Goal: Information Seeking & Learning: Find specific page/section

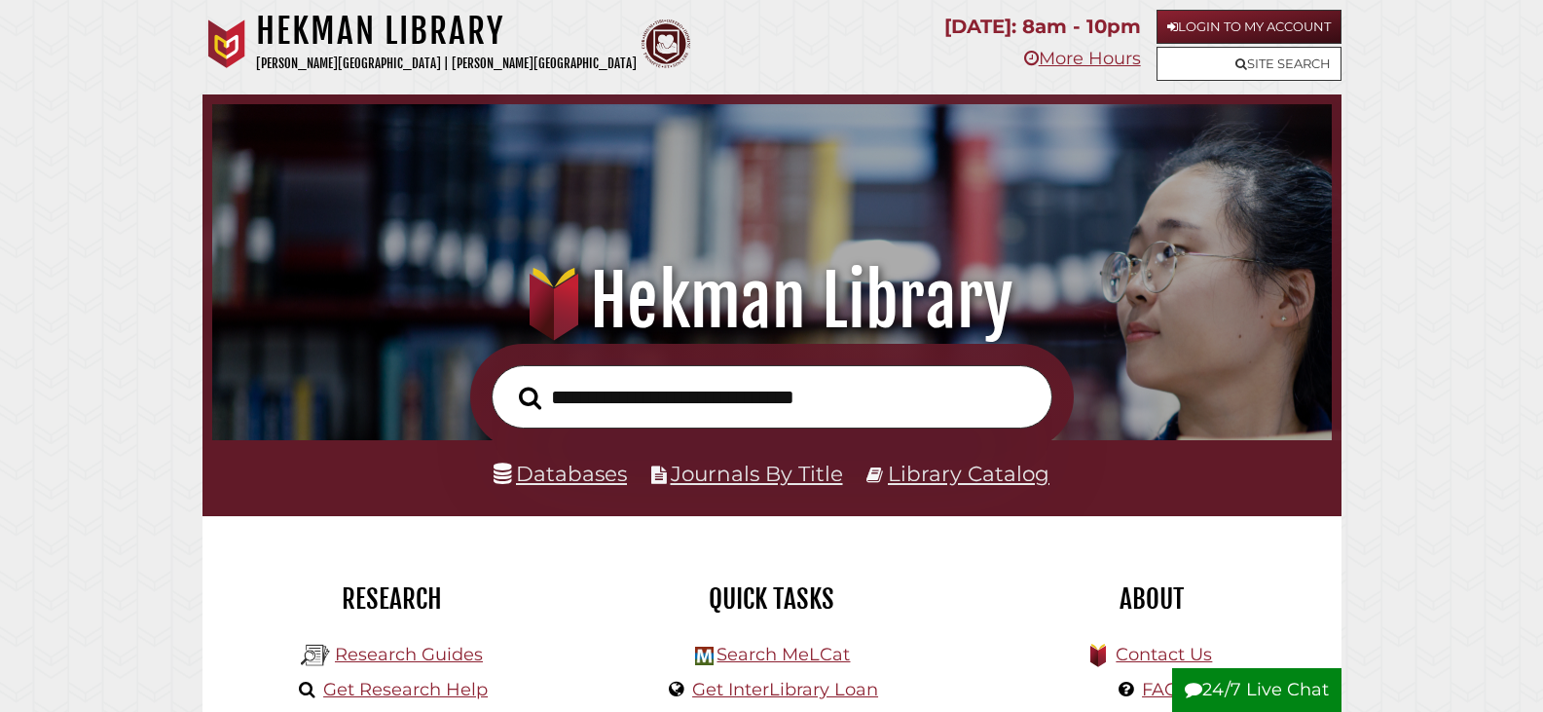
scroll to position [370, 1110]
click at [1254, 64] on link "Site Search" at bounding box center [1249, 64] width 185 height 34
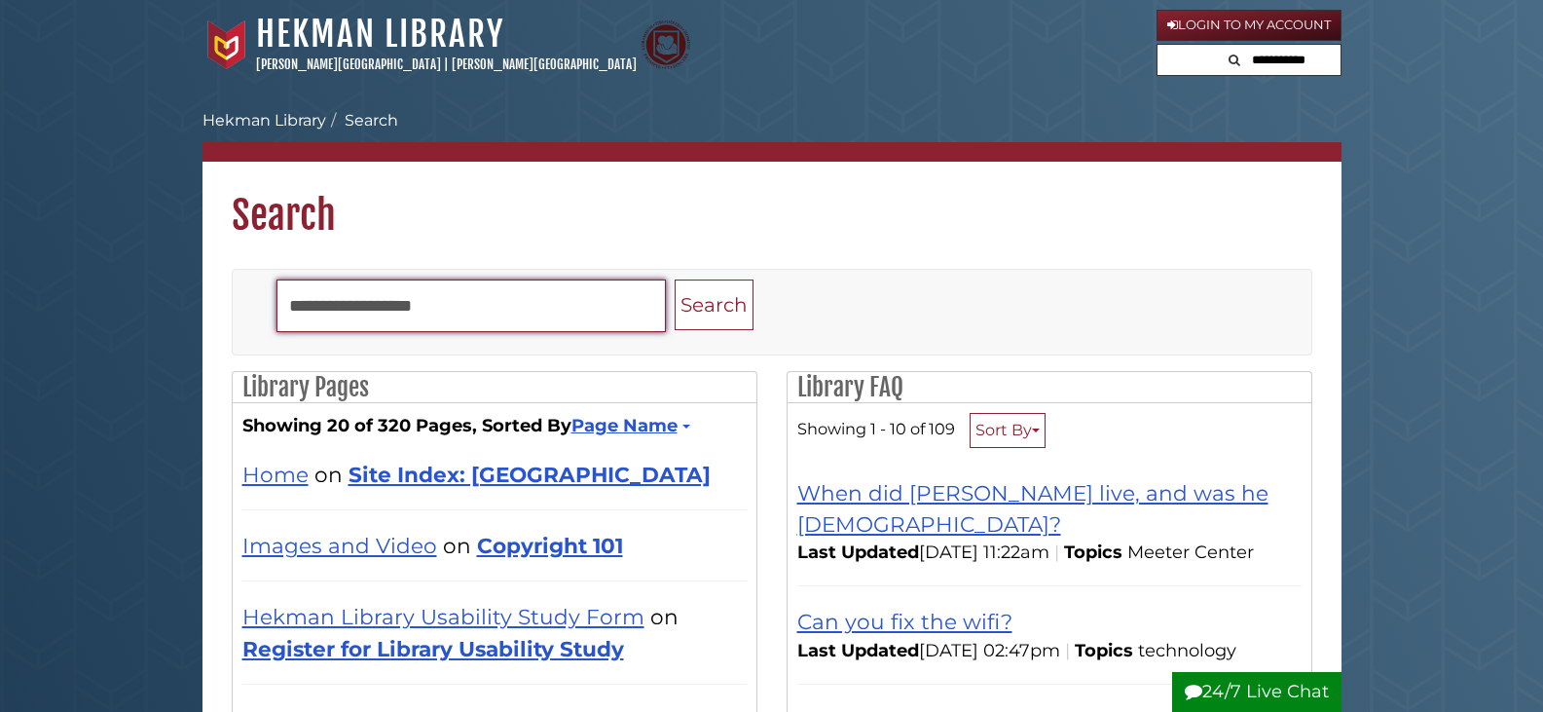
click at [416, 319] on input "Search" at bounding box center [471, 305] width 389 height 53
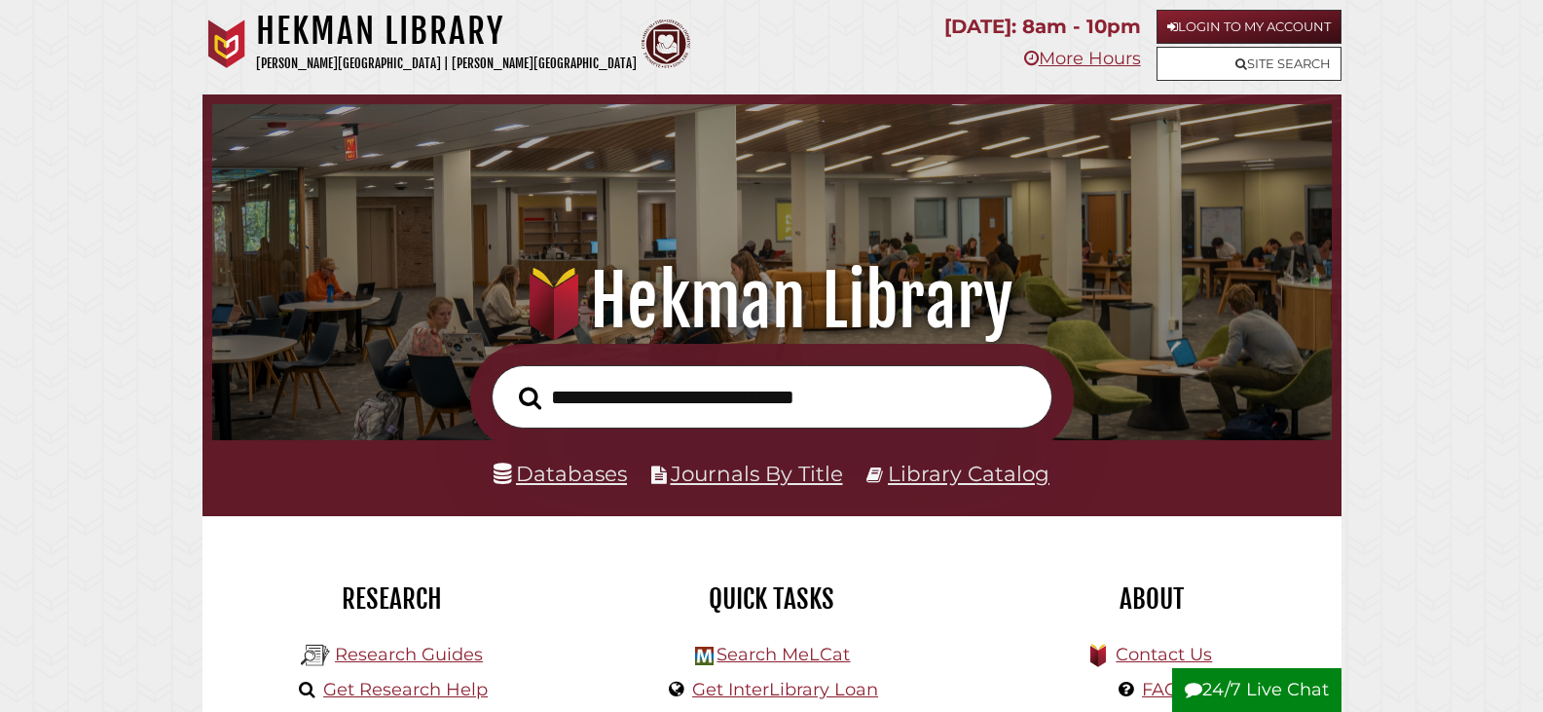
scroll to position [370, 1110]
click at [560, 474] on link "Databases" at bounding box center [560, 473] width 133 height 25
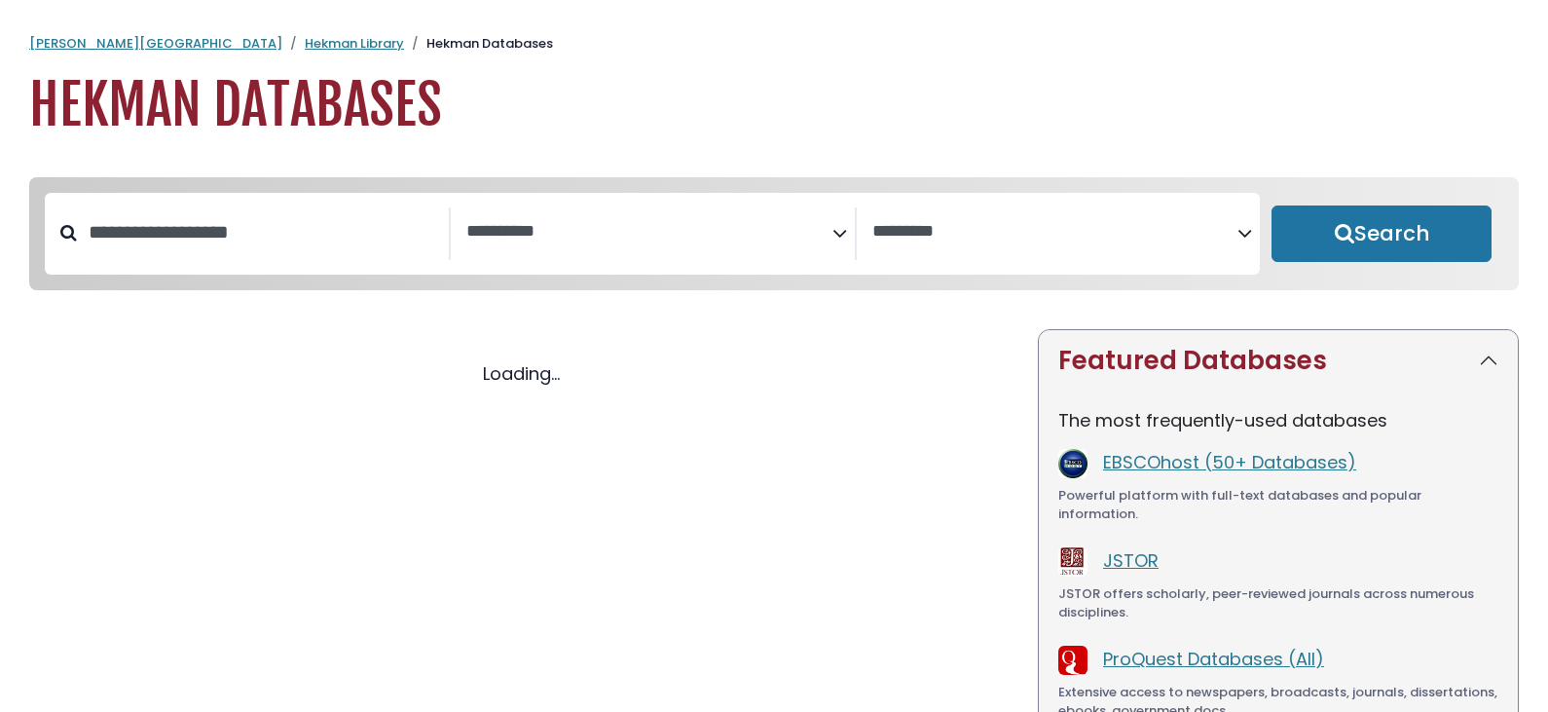
select select "Database Subject Filter"
select select "Database Vendors Filter"
select select "Database Subject Filter"
select select "Database Vendors Filter"
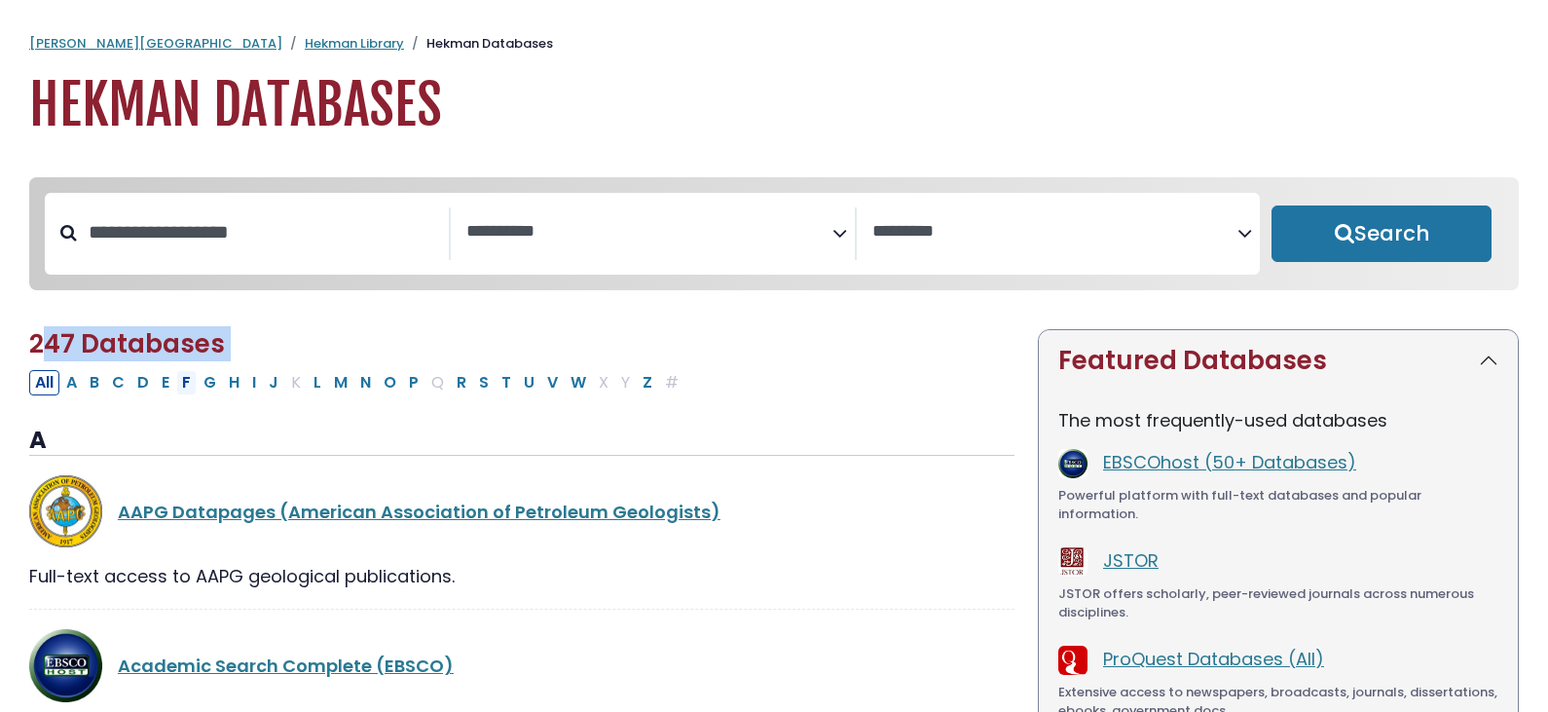
drag, startPoint x: 45, startPoint y: 350, endPoint x: 188, endPoint y: 375, distance: 145.4
click at [468, 345] on h2 "247 Databases" at bounding box center [521, 344] width 985 height 30
drag, startPoint x: 57, startPoint y: 147, endPoint x: 583, endPoint y: 176, distance: 526.6
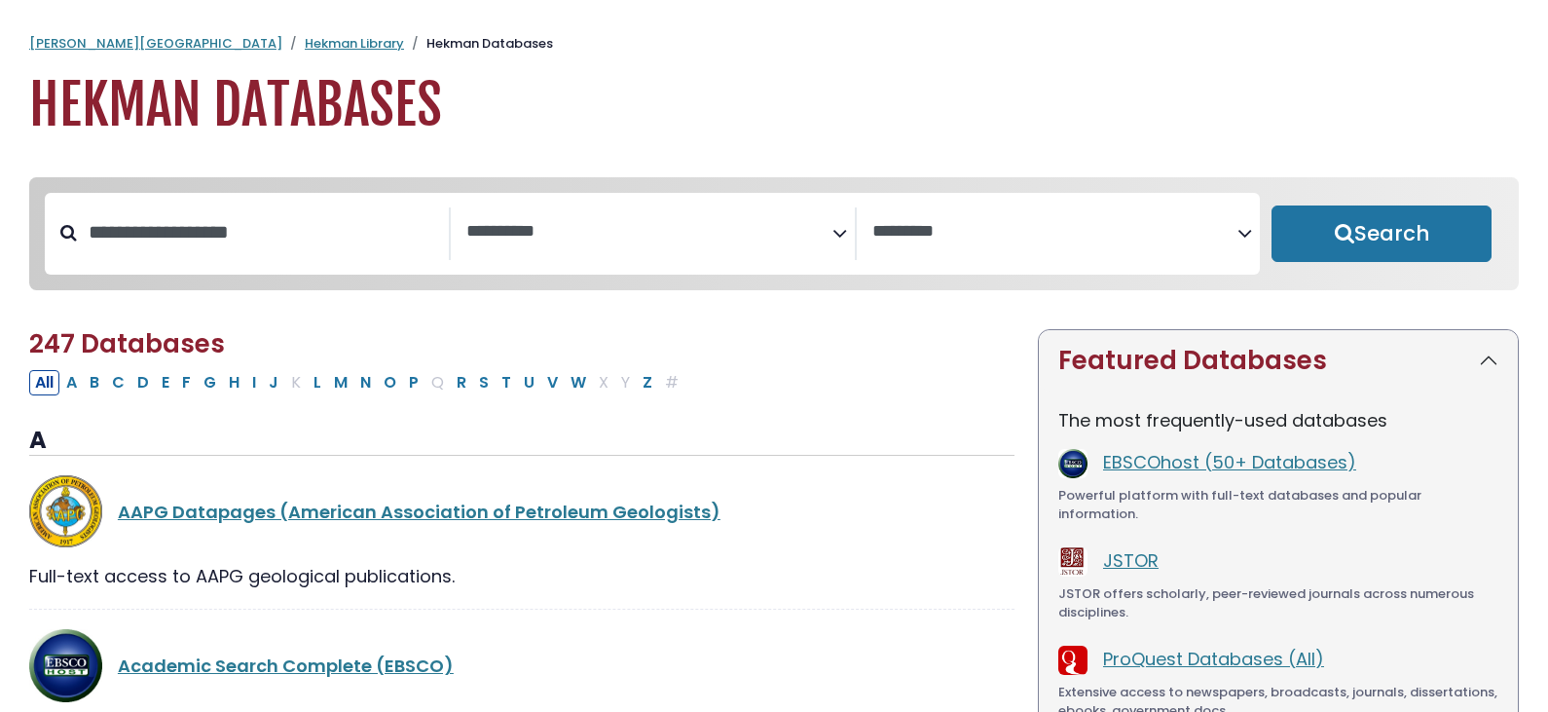
click at [526, 134] on h1 "Hekman Databases" at bounding box center [774, 105] width 1490 height 65
click at [168, 389] on button "E" at bounding box center [165, 382] width 19 height 25
select select "Database Subject Filter"
select select "Database Vendors Filter"
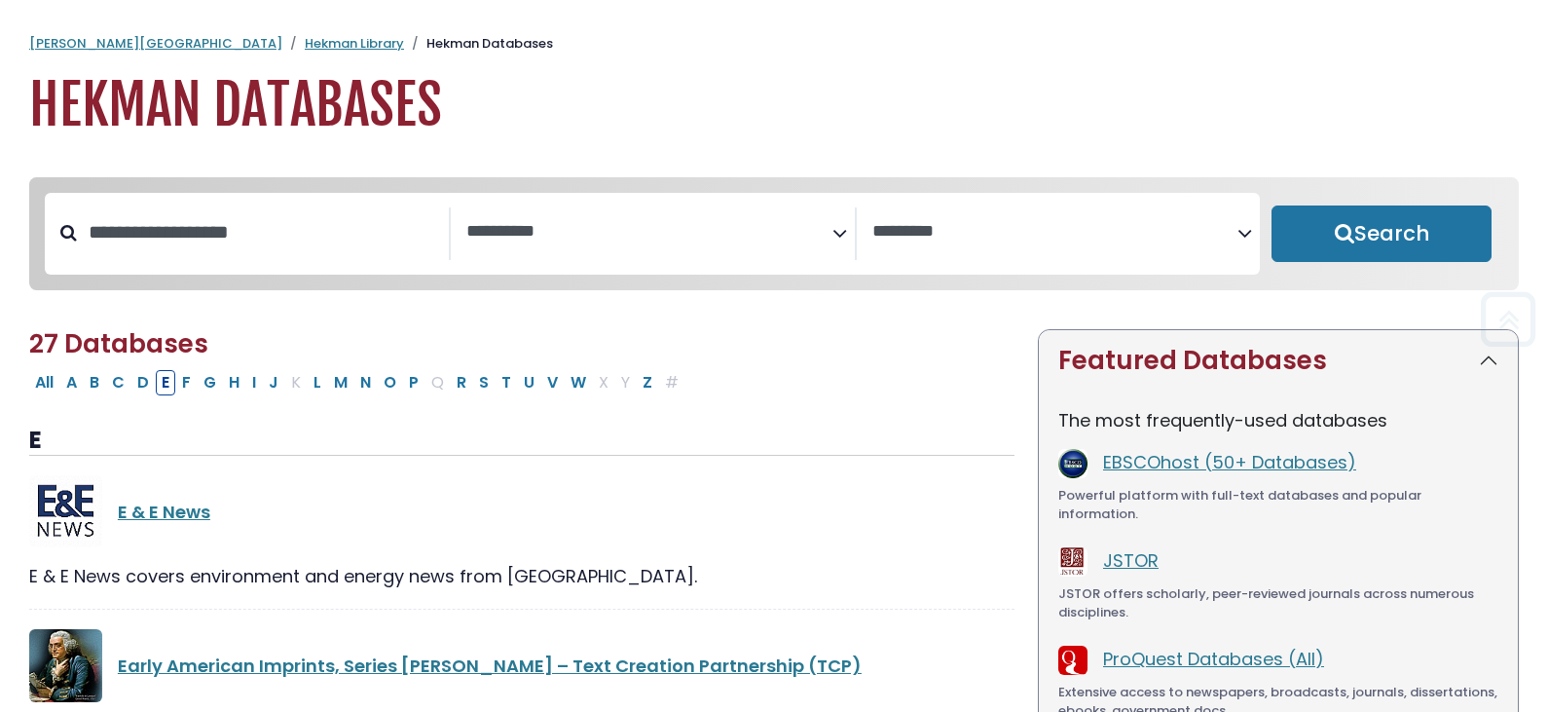
click at [228, 258] on div "Search filters" at bounding box center [263, 232] width 372 height 51
click at [233, 234] on input "Search database by title or keyword" at bounding box center [263, 232] width 372 height 32
type input "*****"
click at [1272, 205] on button "Search" at bounding box center [1382, 233] width 220 height 56
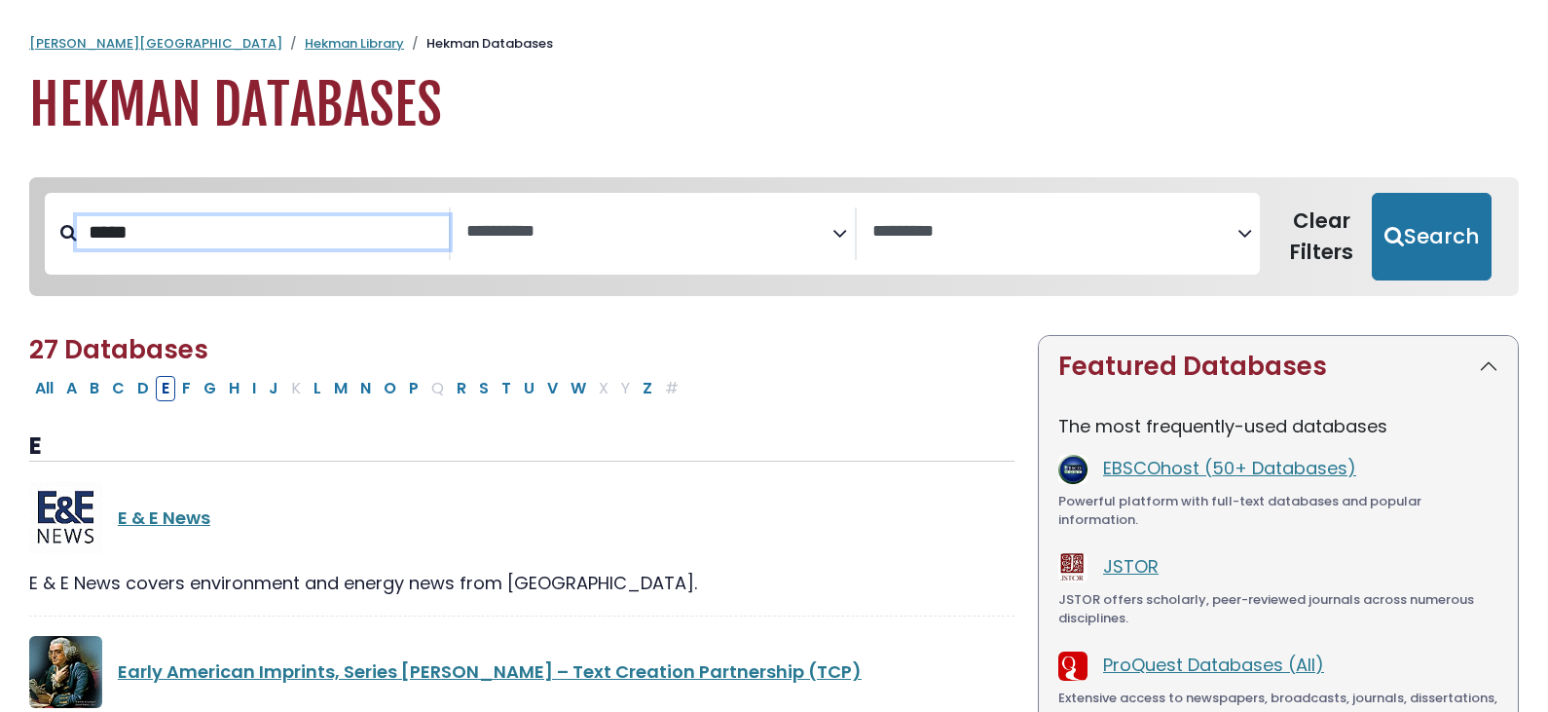
select select "Database Subject Filter"
select select "Database Vendors Filter"
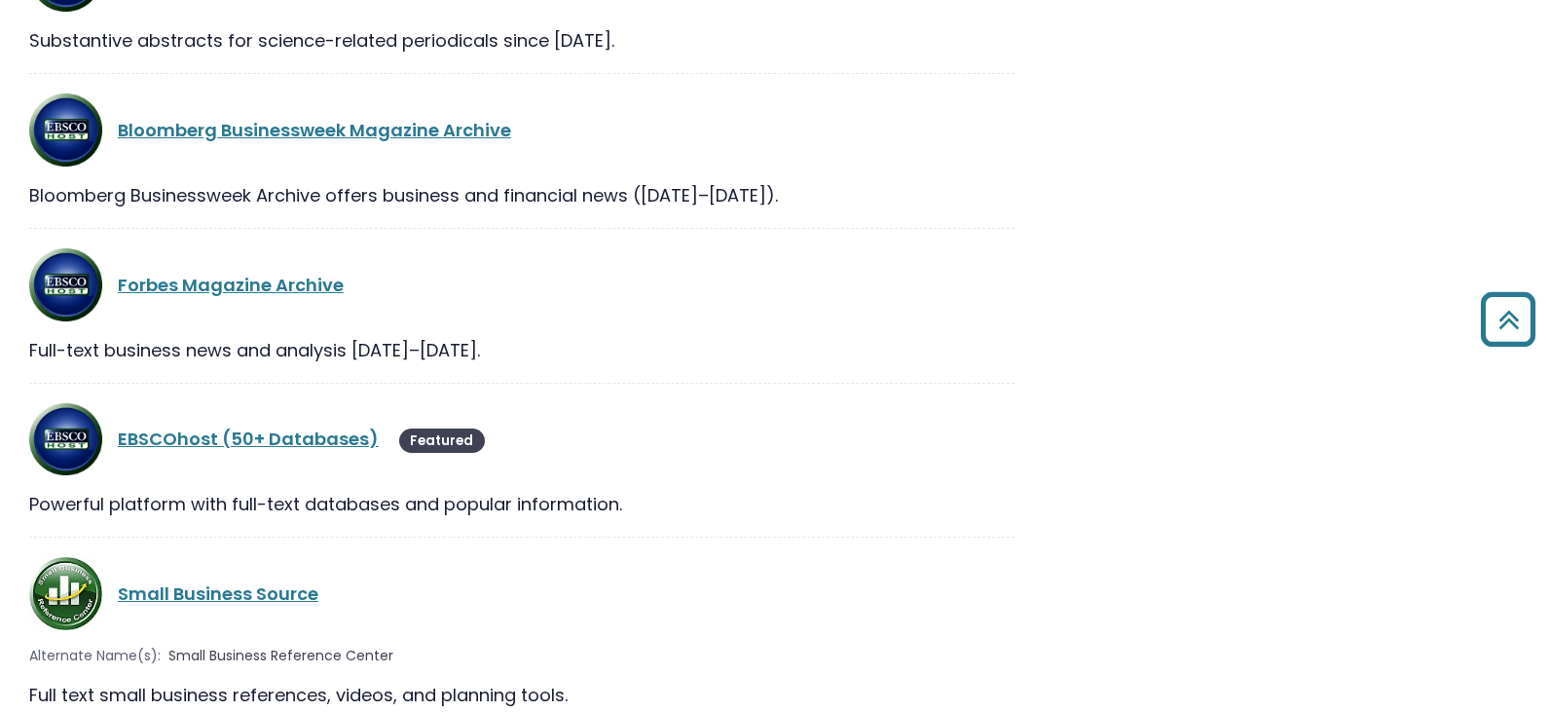
scroll to position [10390, 0]
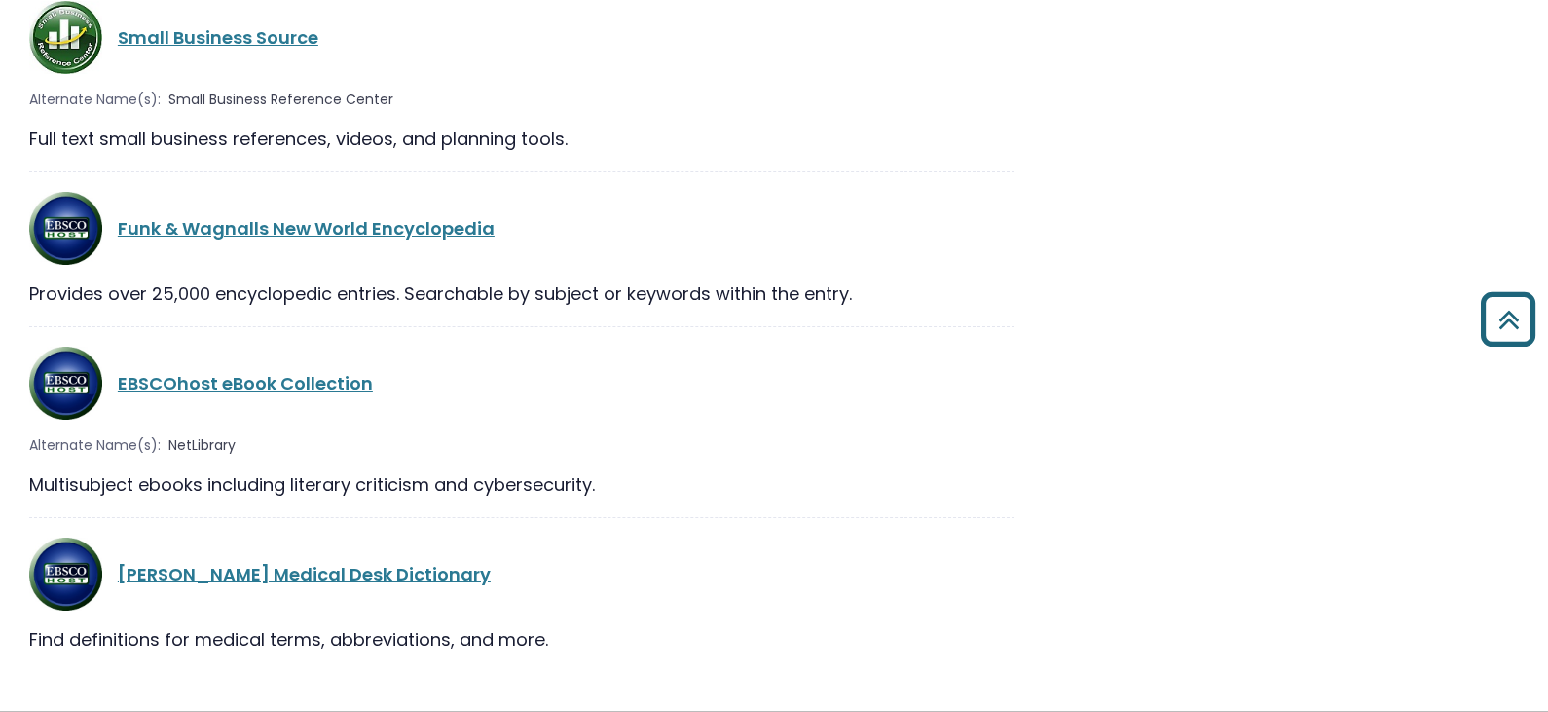
click at [1528, 314] on icon "Back to Top" at bounding box center [1508, 319] width 70 height 70
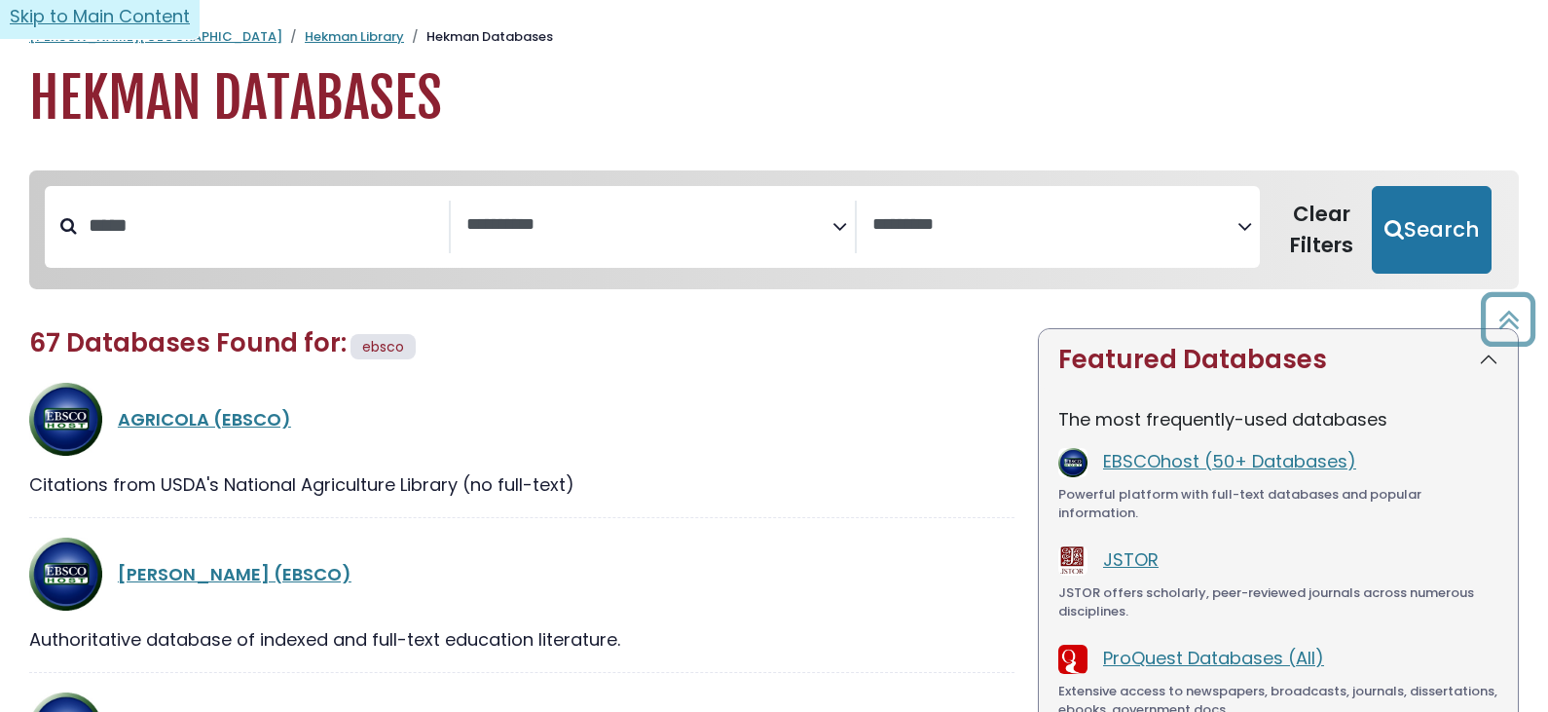
scroll to position [0, 0]
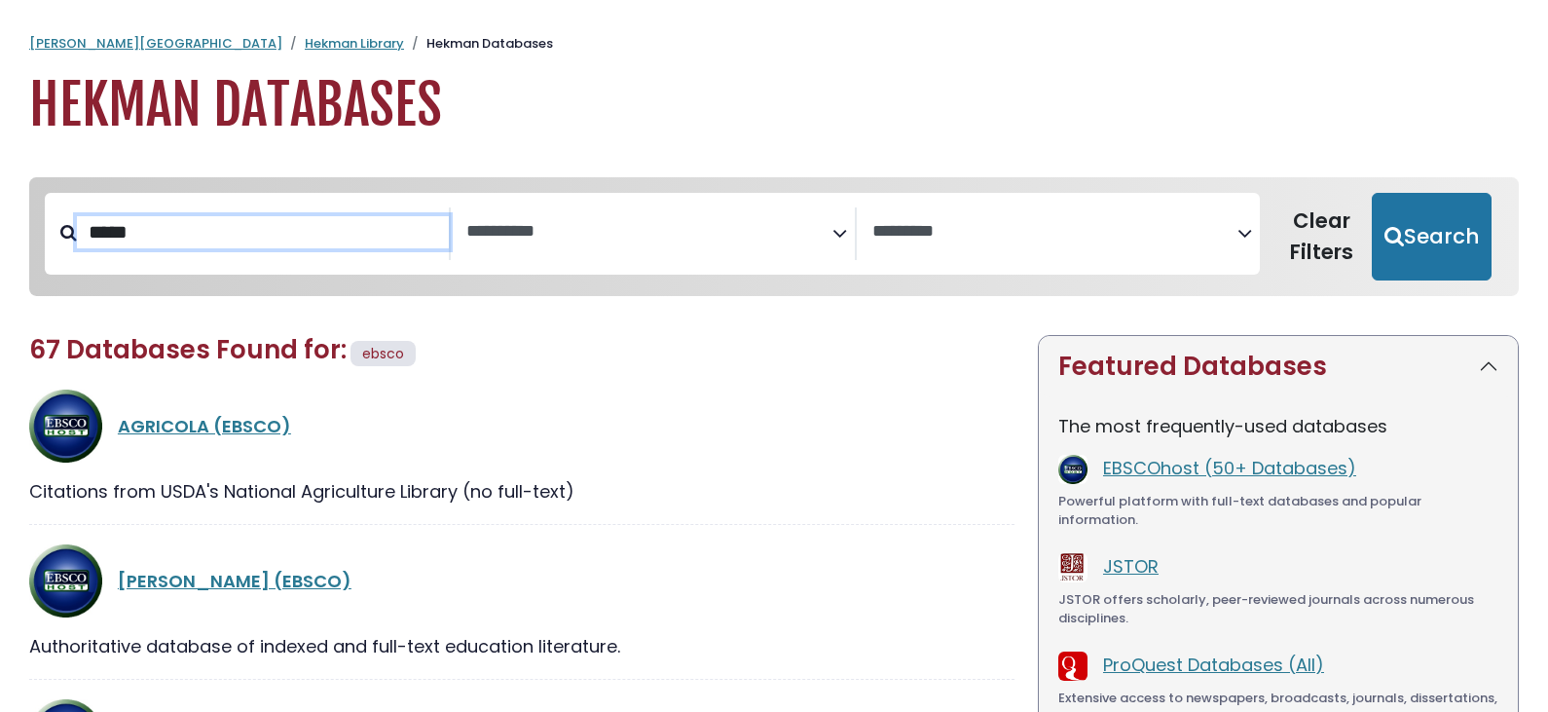
click at [300, 239] on input "*****" at bounding box center [263, 232] width 372 height 32
click at [195, 247] on input "*****" at bounding box center [263, 232] width 372 height 32
drag, startPoint x: 195, startPoint y: 247, endPoint x: 0, endPoint y: 235, distance: 195.1
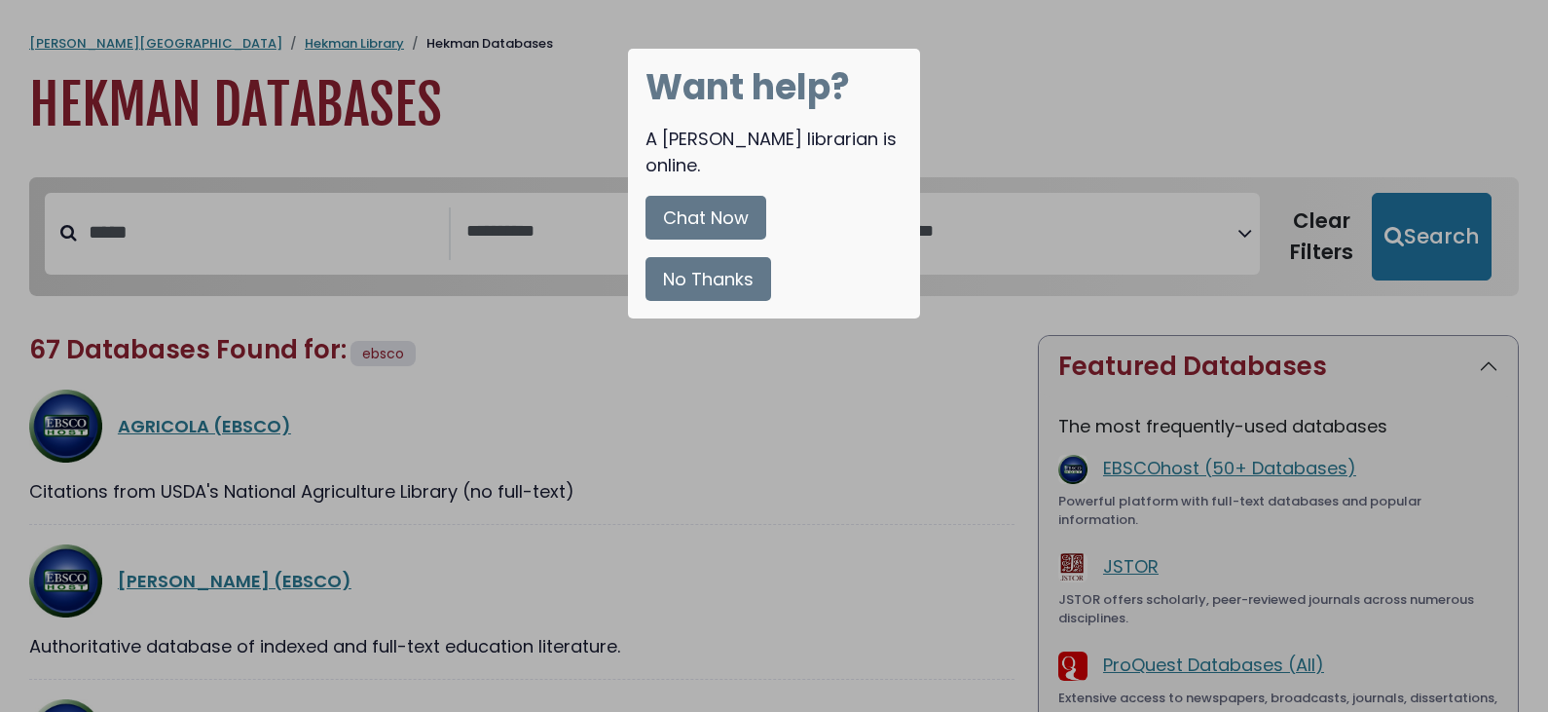
click at [683, 257] on button "No Thanks" at bounding box center [709, 279] width 126 height 44
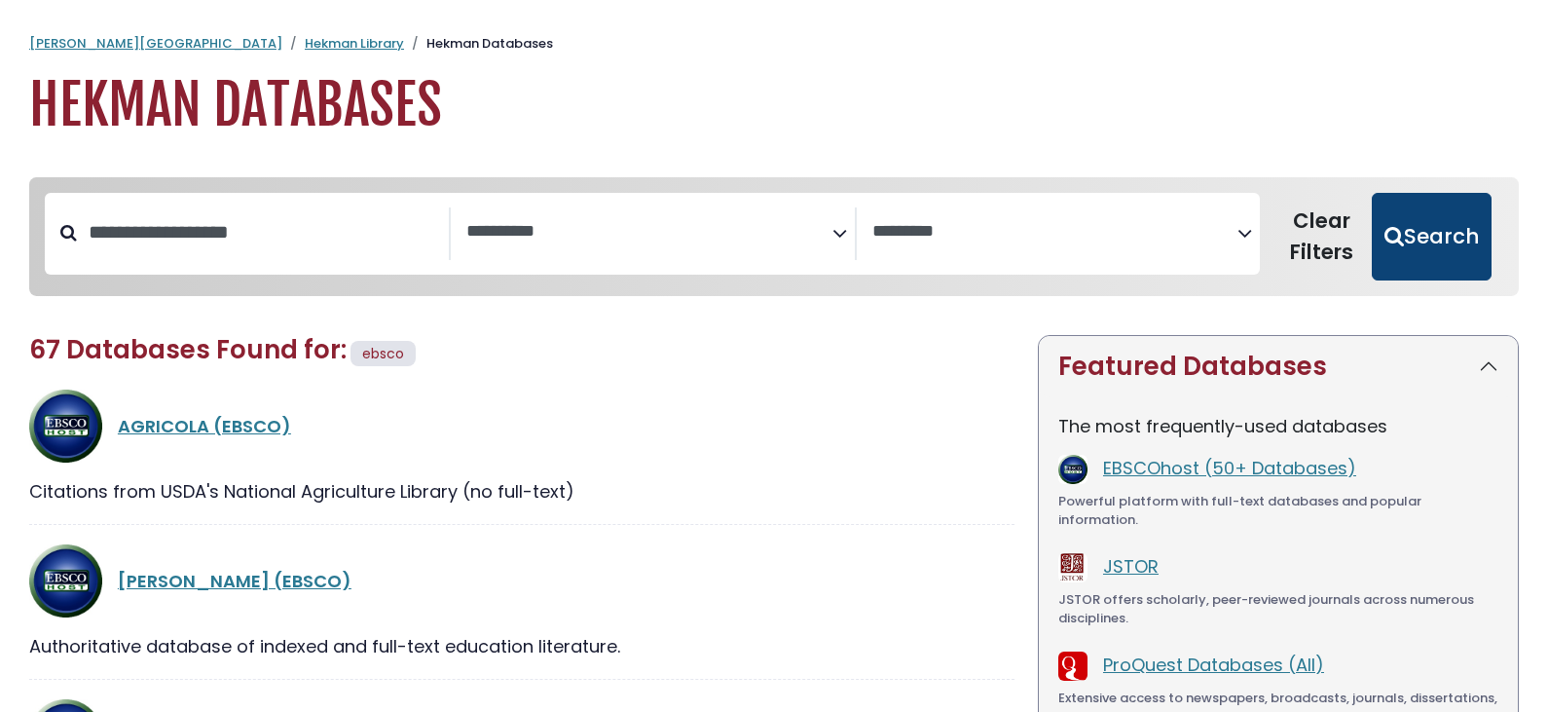
click at [1464, 246] on button "Search" at bounding box center [1432, 237] width 120 height 88
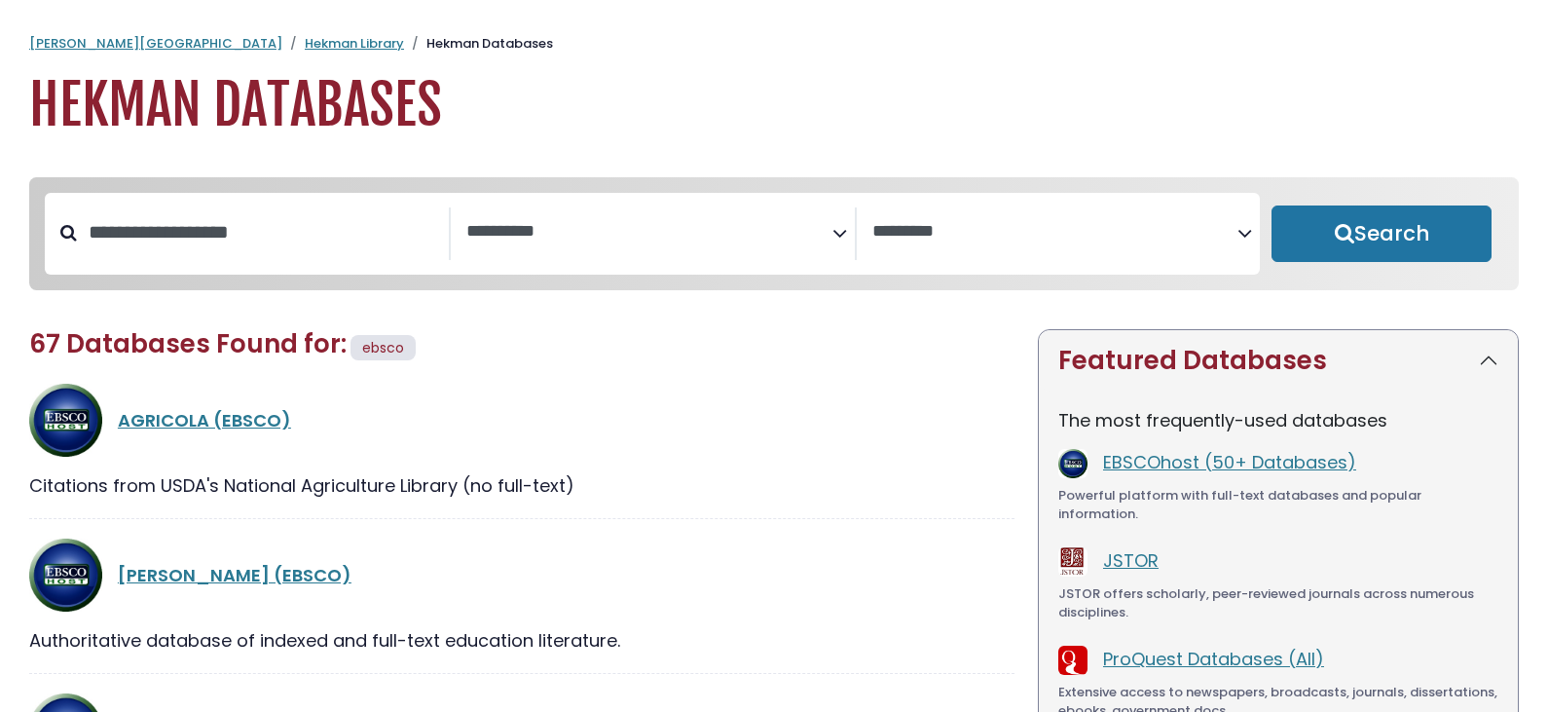
select select "Database Subject Filter"
select select "Database Vendors Filter"
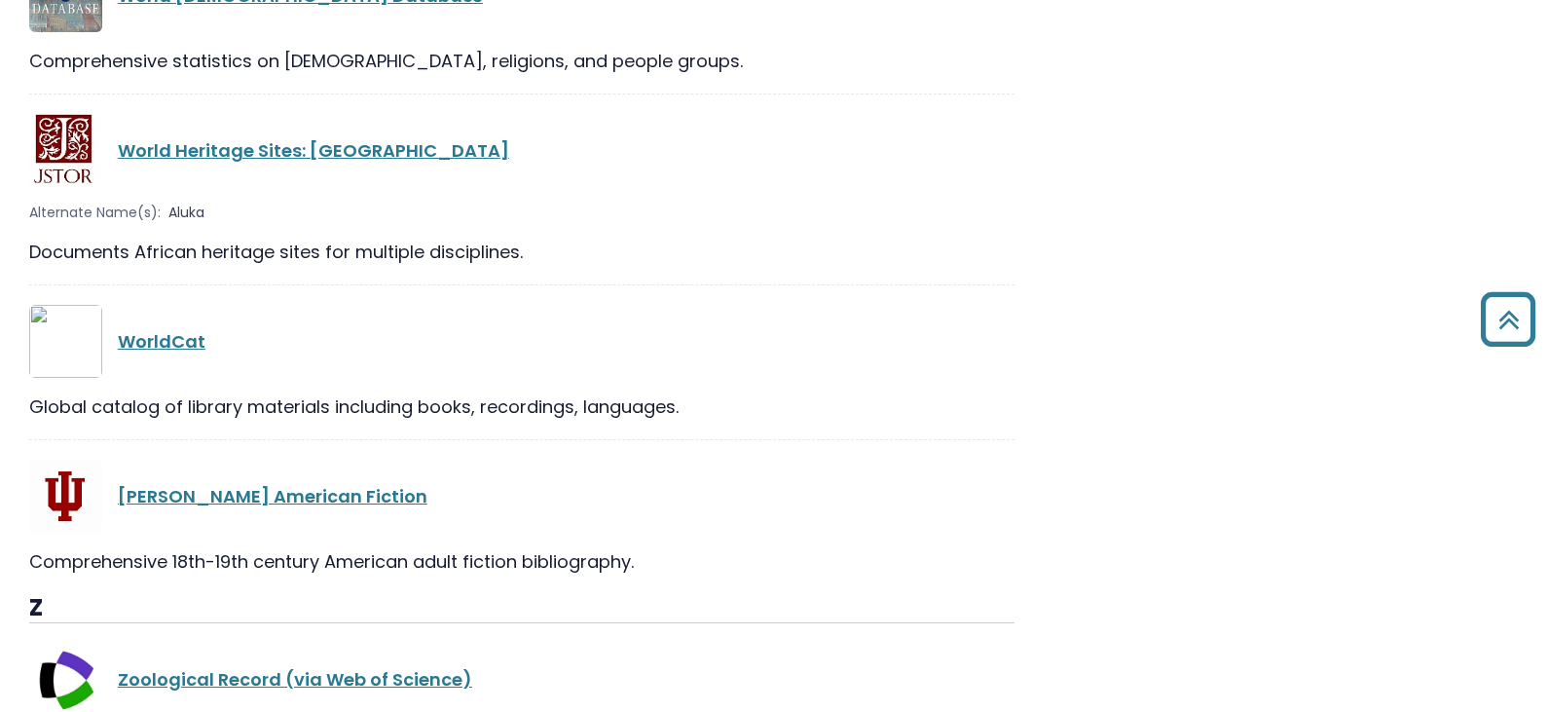
scroll to position [39756, 0]
